Goal: Task Accomplishment & Management: Manage account settings

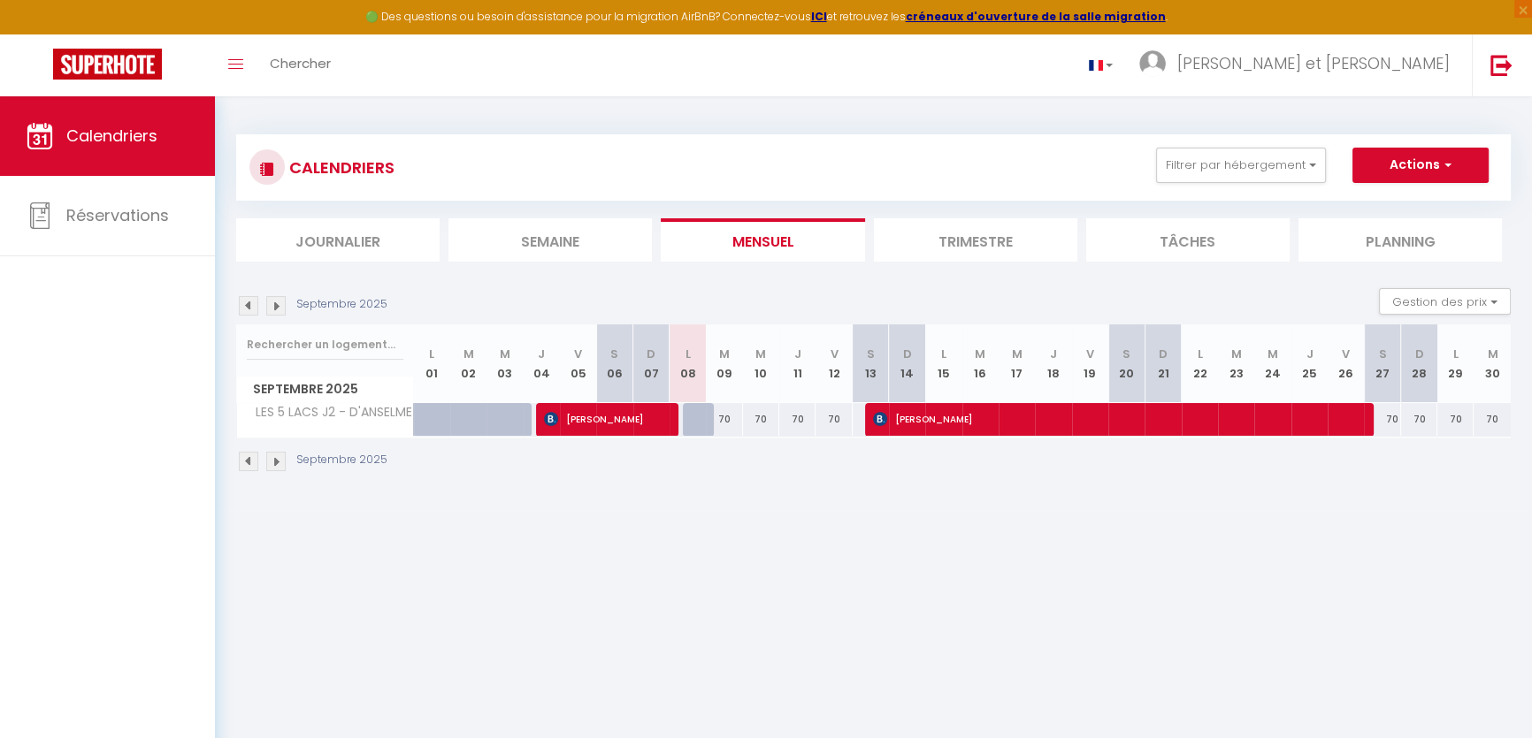
click at [273, 305] on img at bounding box center [275, 305] width 19 height 19
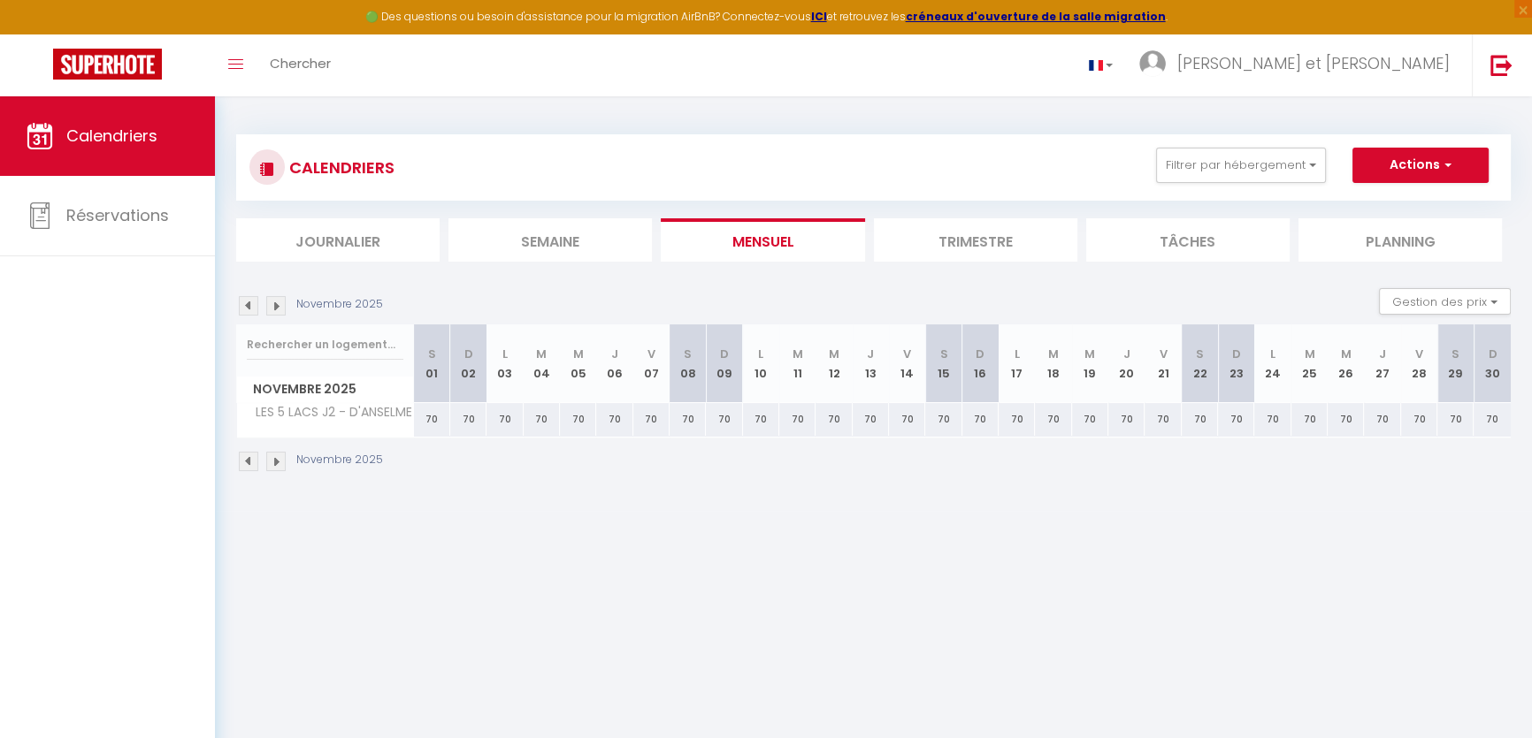
click at [273, 305] on img at bounding box center [275, 305] width 19 height 19
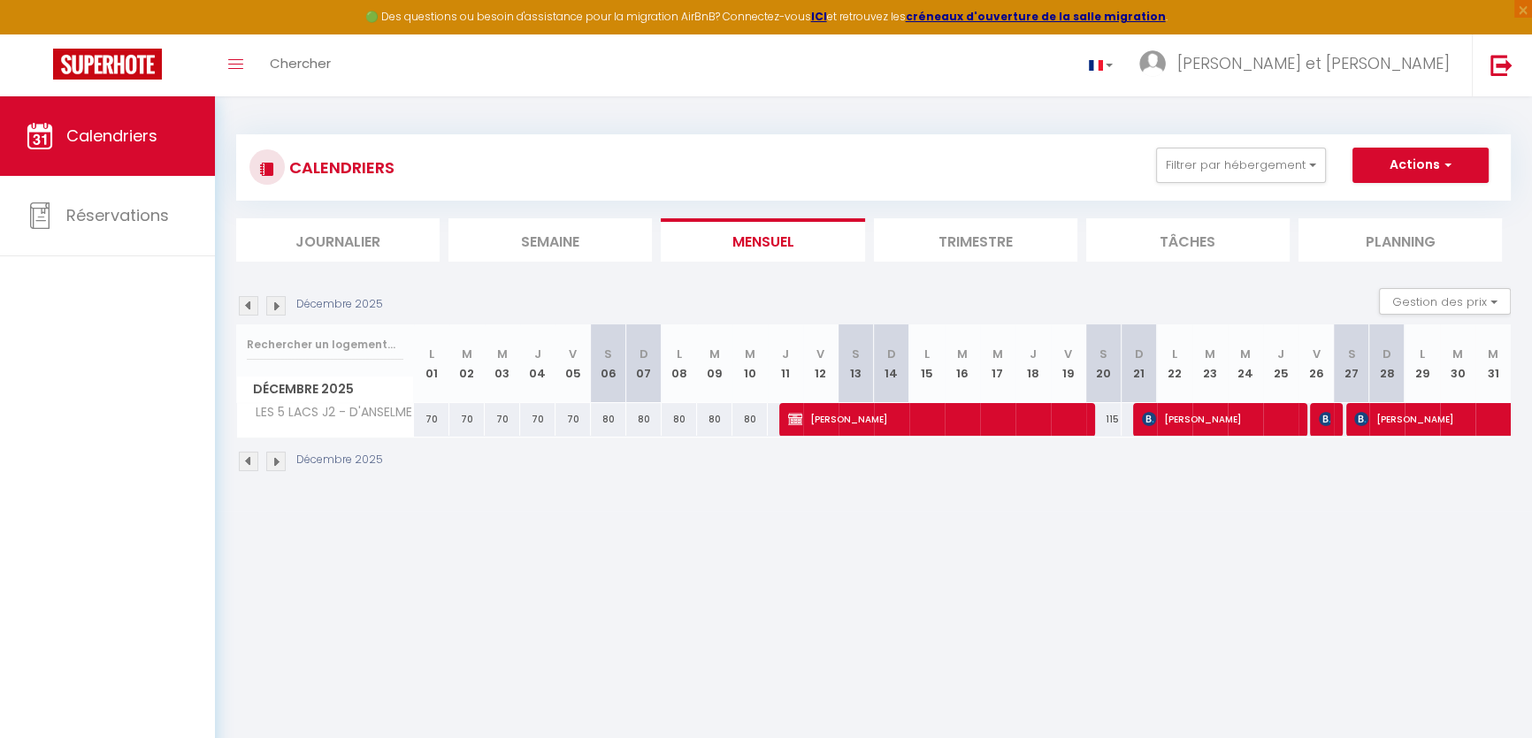
click at [273, 305] on img at bounding box center [275, 305] width 19 height 19
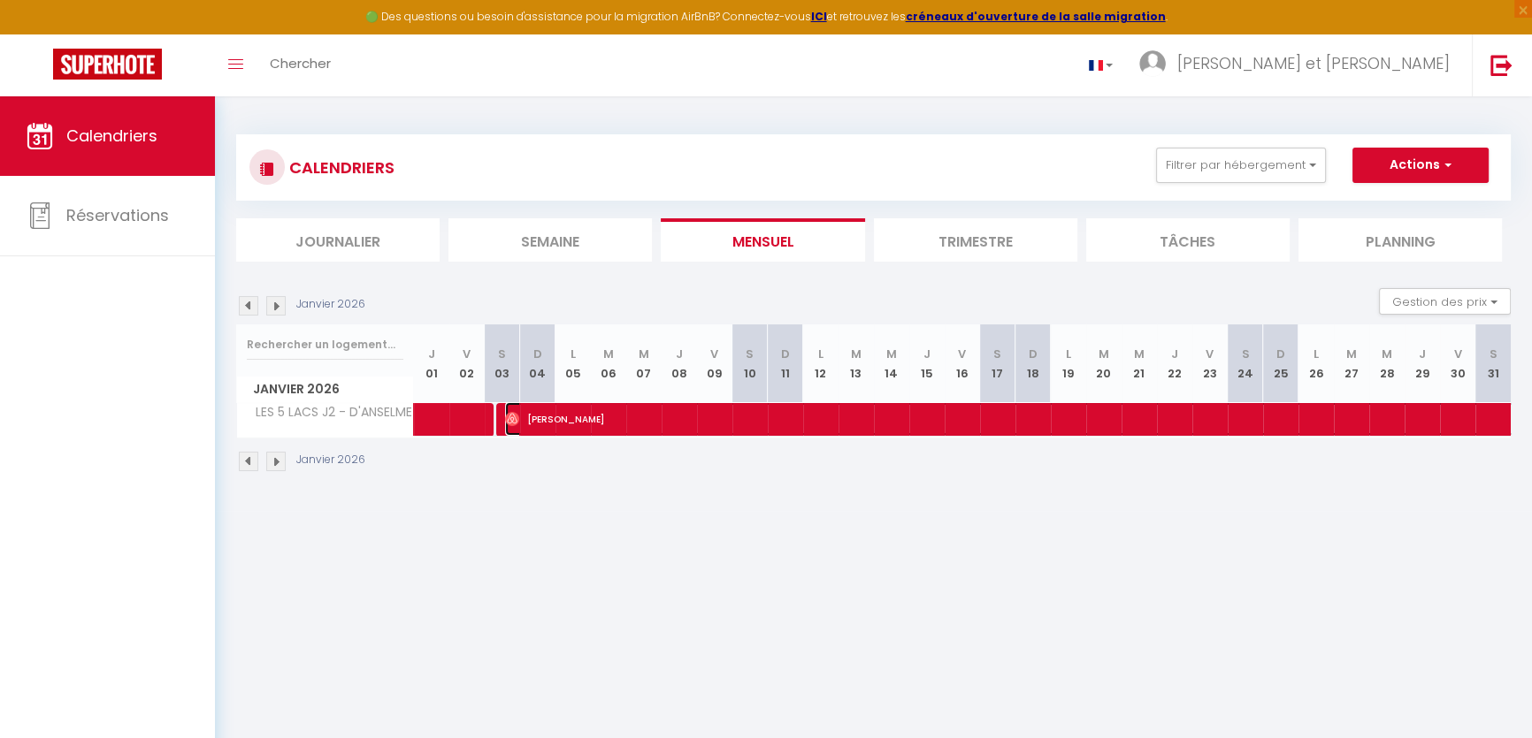
click at [508, 413] on img at bounding box center [512, 419] width 14 height 14
select select "OK"
select select "0"
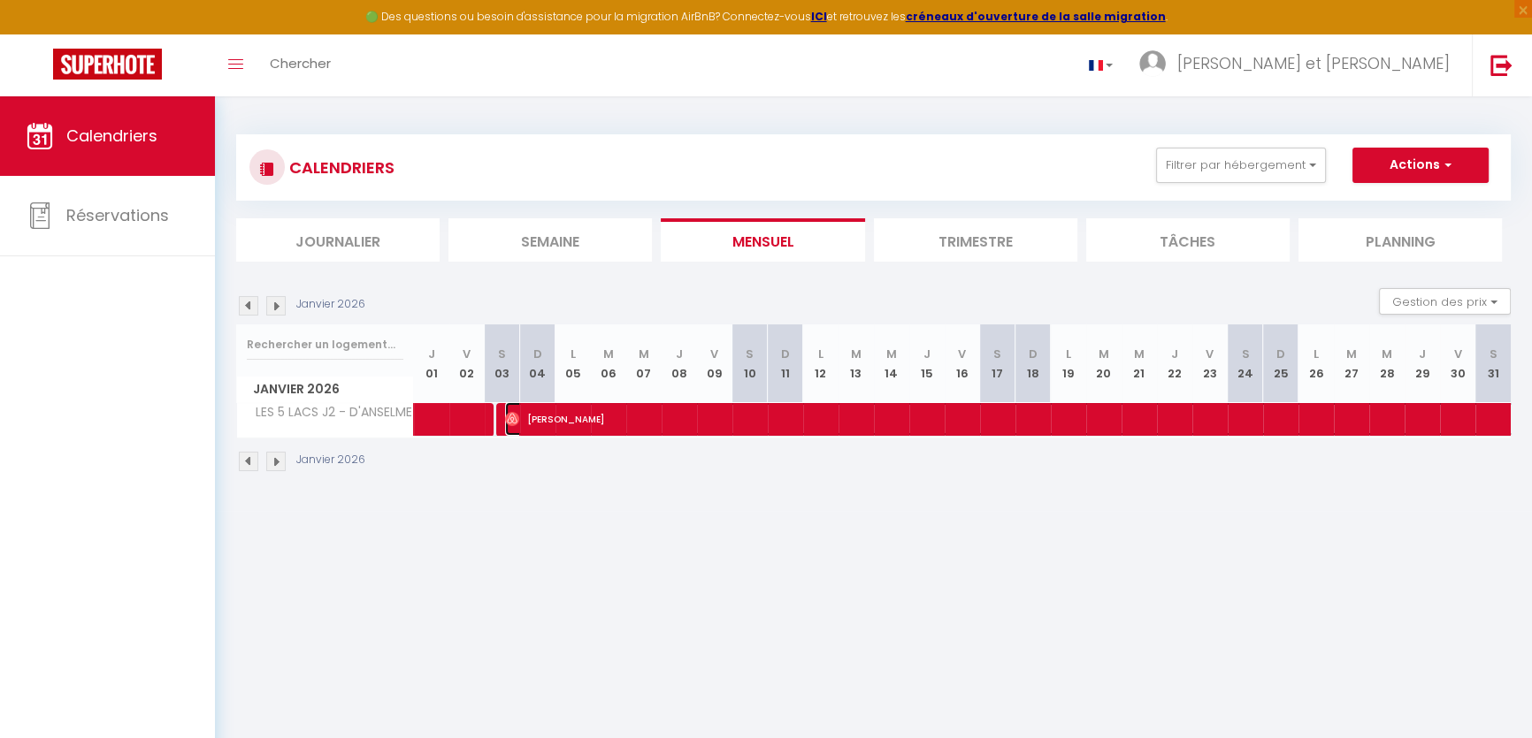
select select "1"
select select
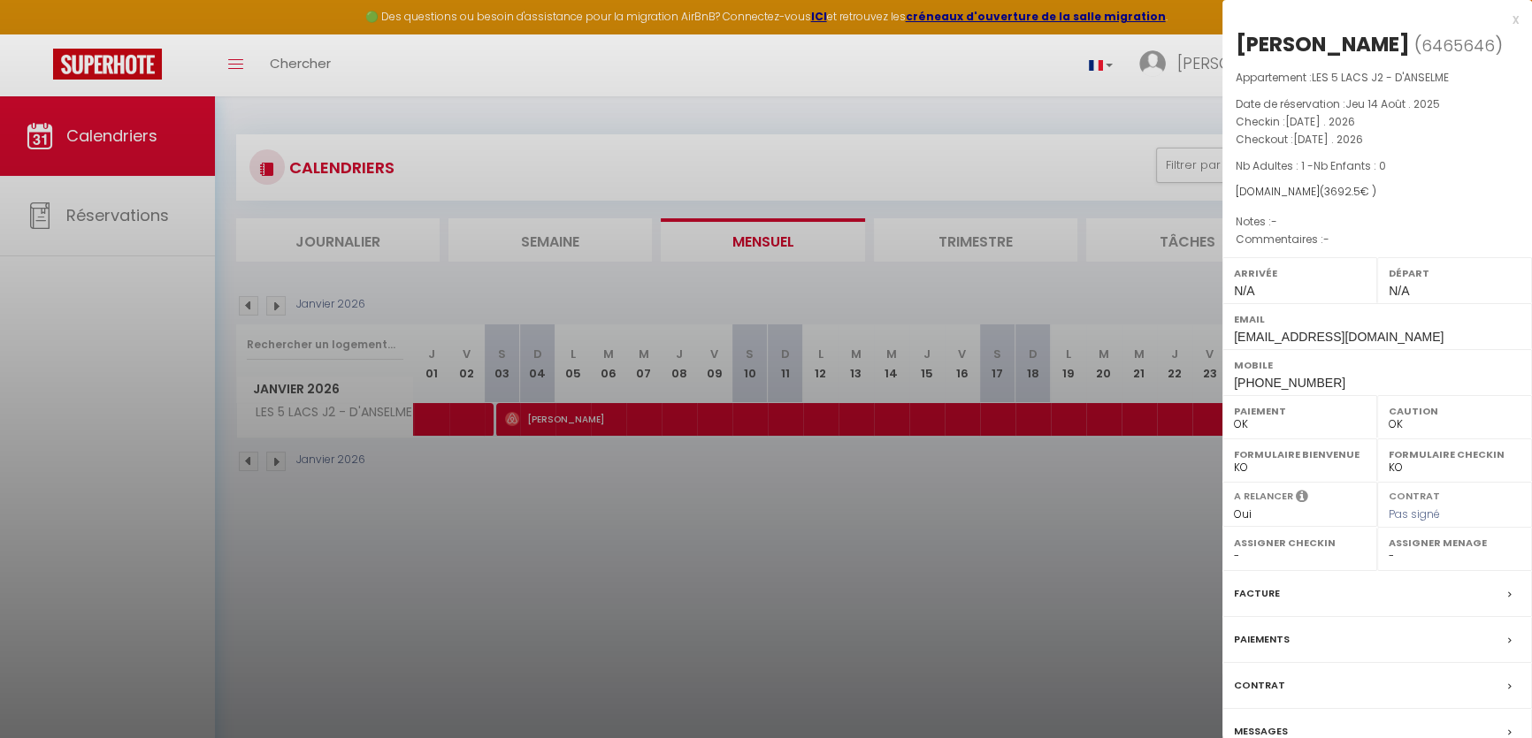
click at [1280, 730] on label "Messages" at bounding box center [1261, 731] width 54 height 19
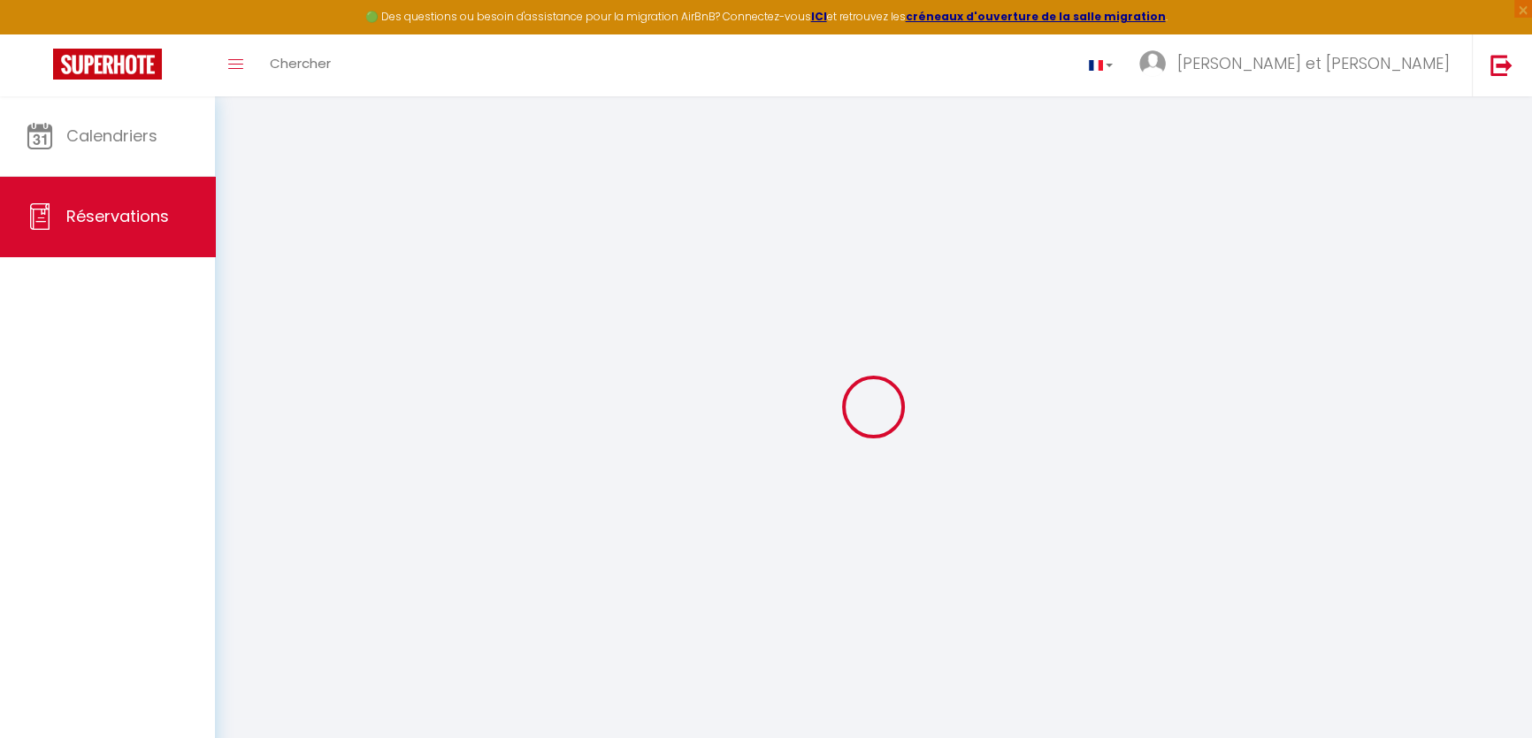
select select
checkbox input "false"
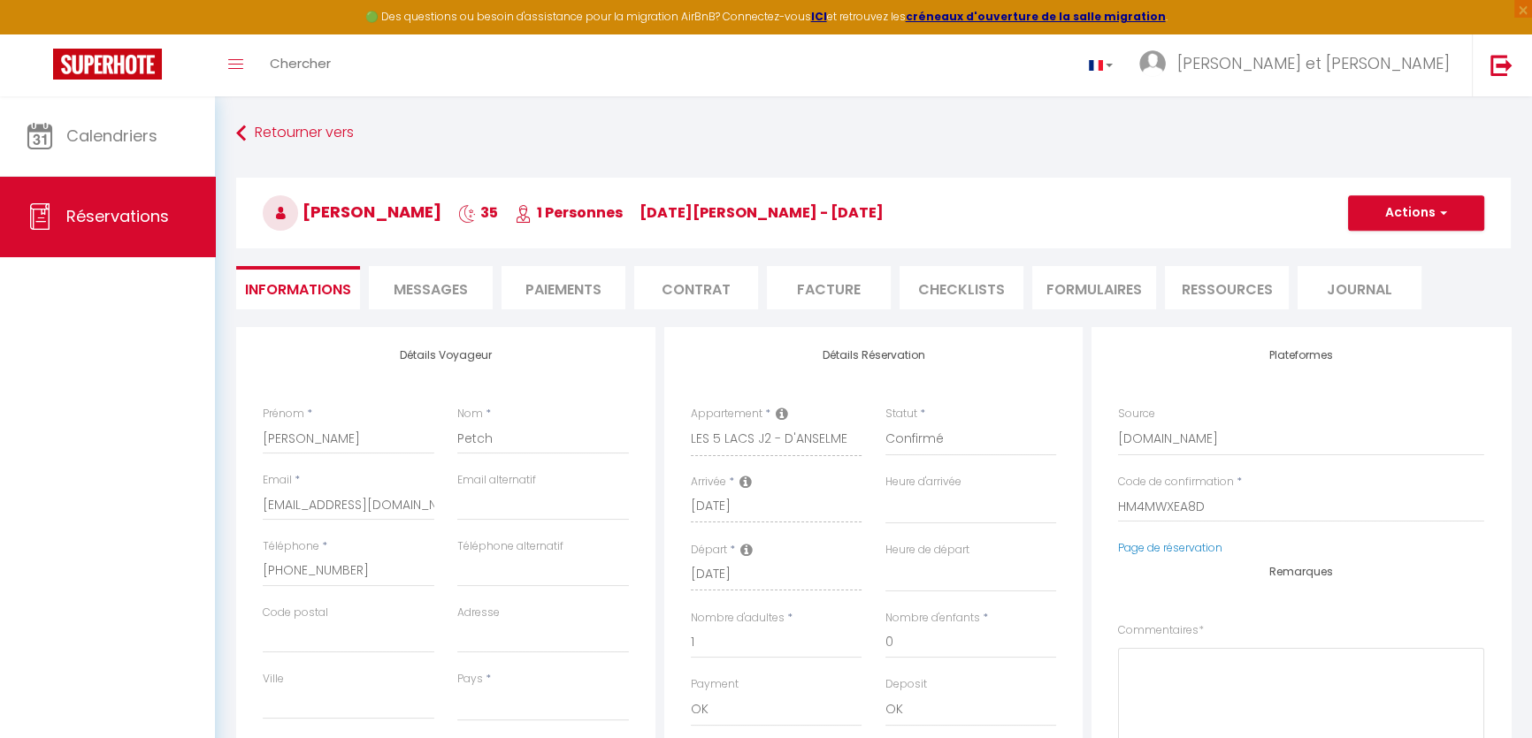
select select
checkbox input "false"
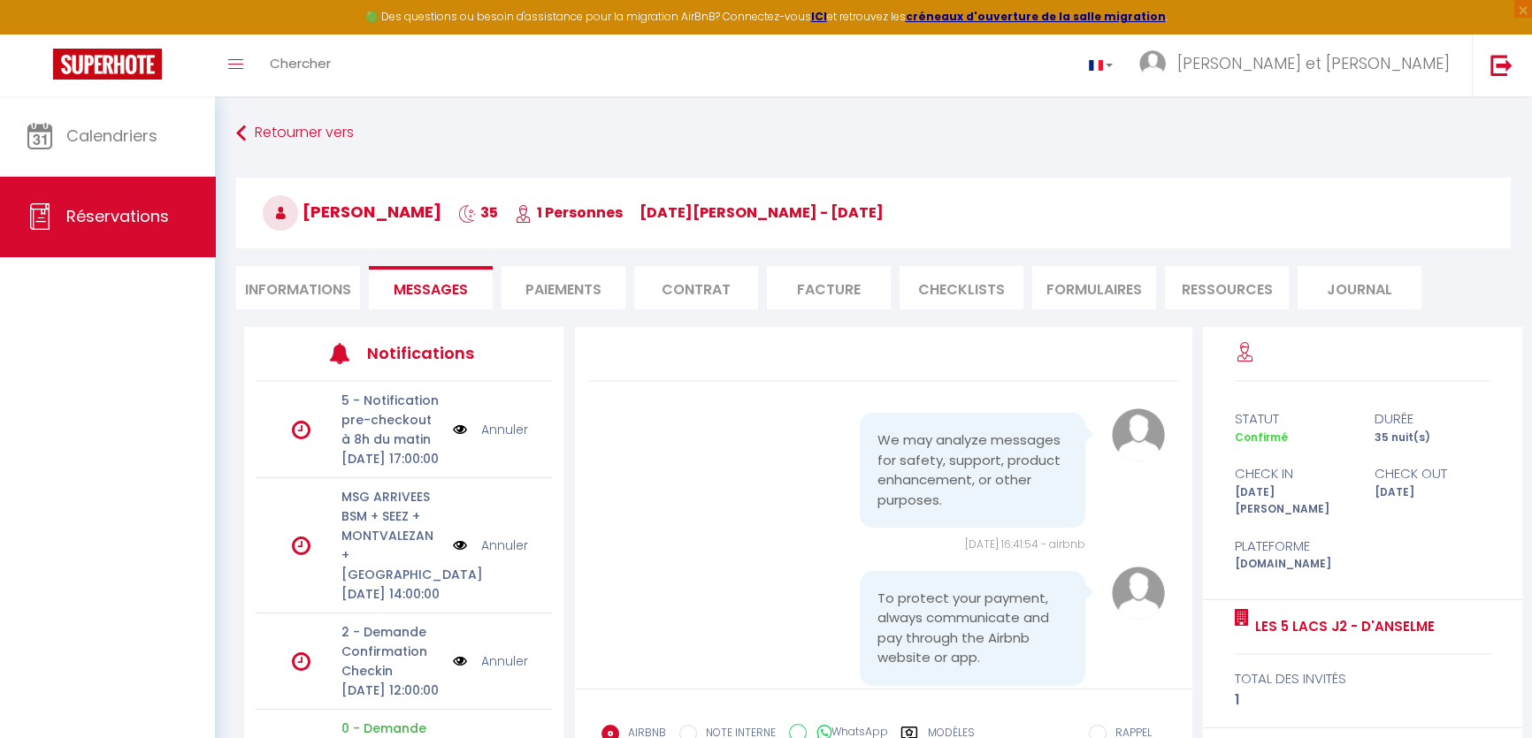
click at [317, 278] on li "Informations" at bounding box center [298, 287] width 124 height 43
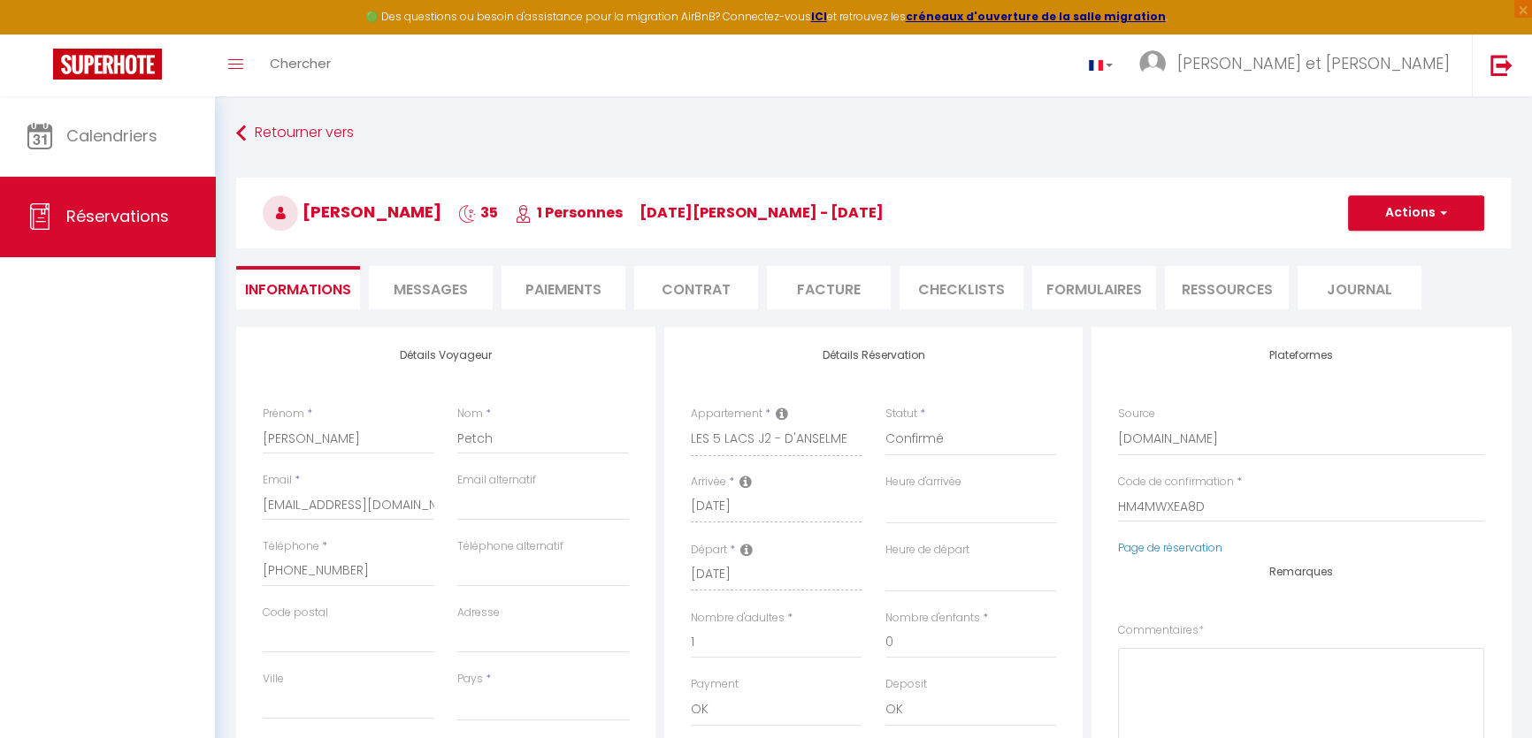
select select
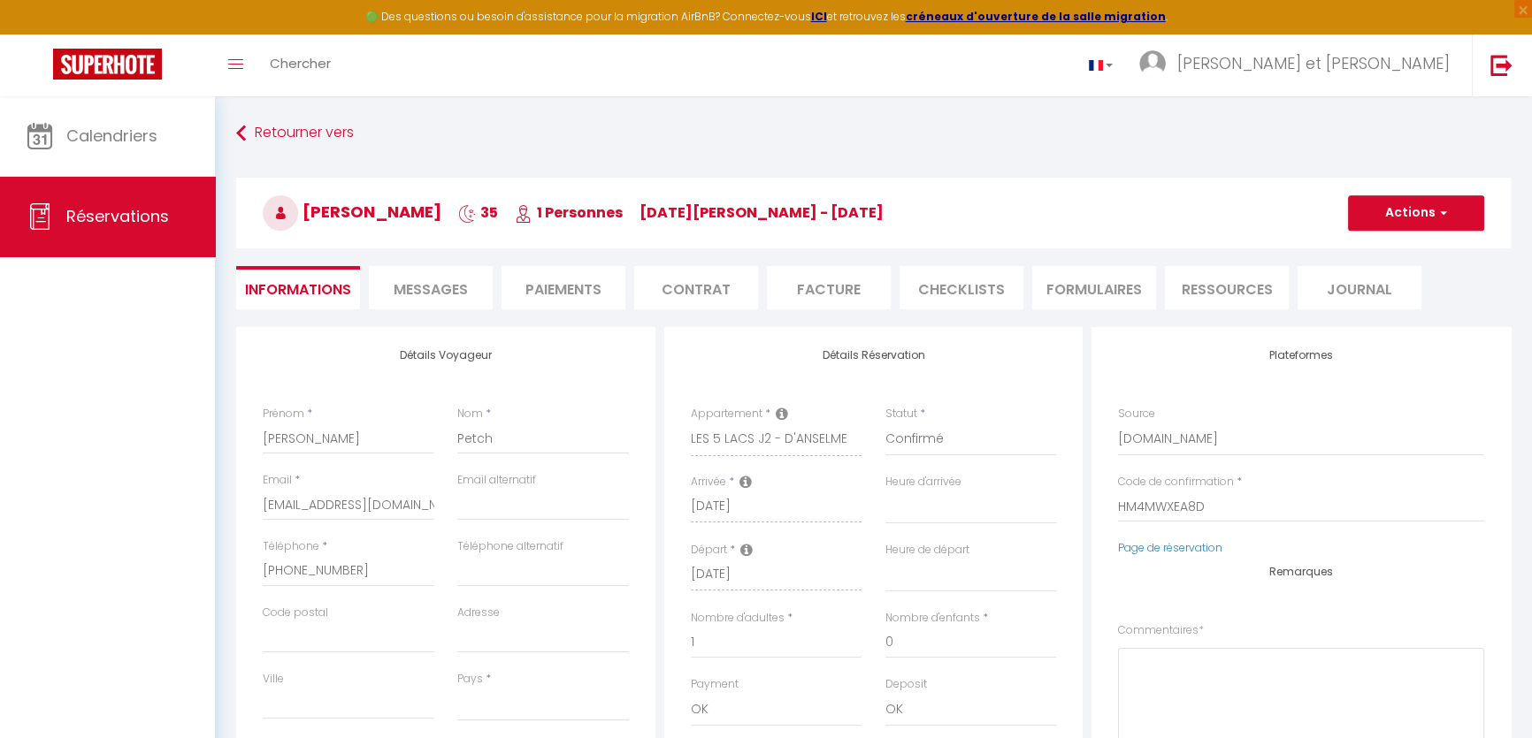
select select
checkbox input "false"
